Goal: Information Seeking & Learning: Check status

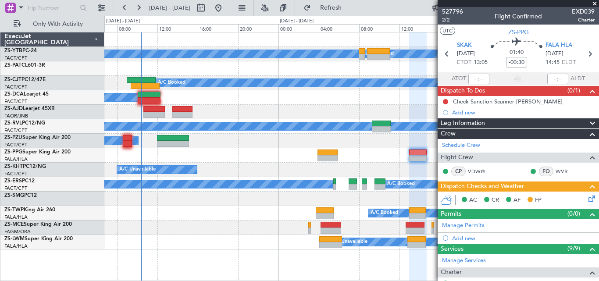
scroll to position [267, 0]
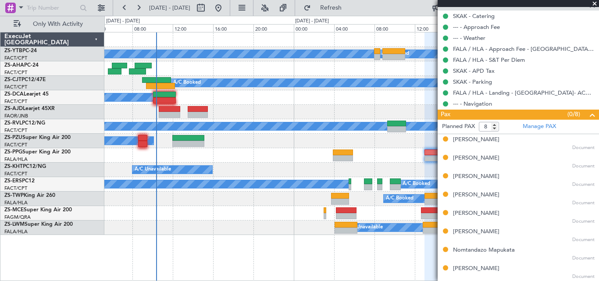
click at [235, 98] on div "A/C Booked" at bounding box center [351, 97] width 494 height 14
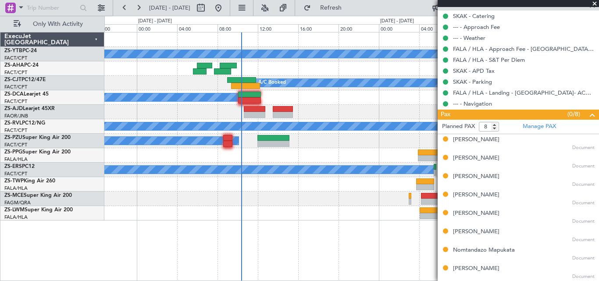
click at [293, 64] on div at bounding box center [351, 68] width 494 height 14
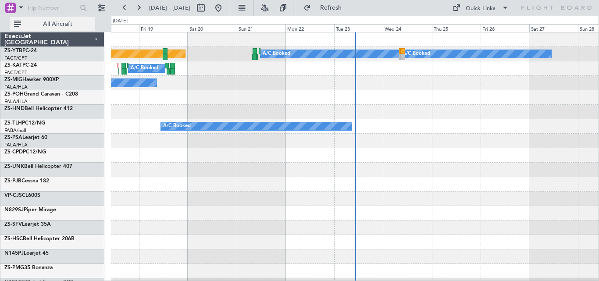
click at [63, 22] on span "All Aircraft" at bounding box center [58, 24] width 70 height 6
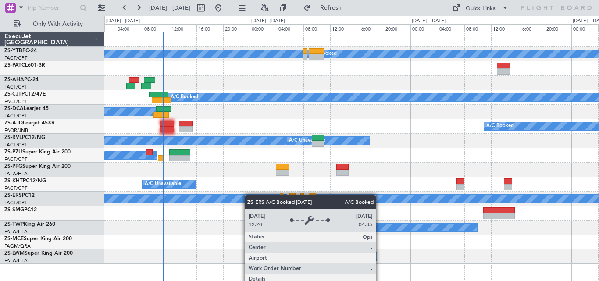
click at [212, 199] on div "A/C Booked A/C Booked A/C Booked A/C Booked A/C Booked A/C Booked A/C Booked A/…" at bounding box center [351, 148] width 494 height 232
